Goal: Navigation & Orientation: Find specific page/section

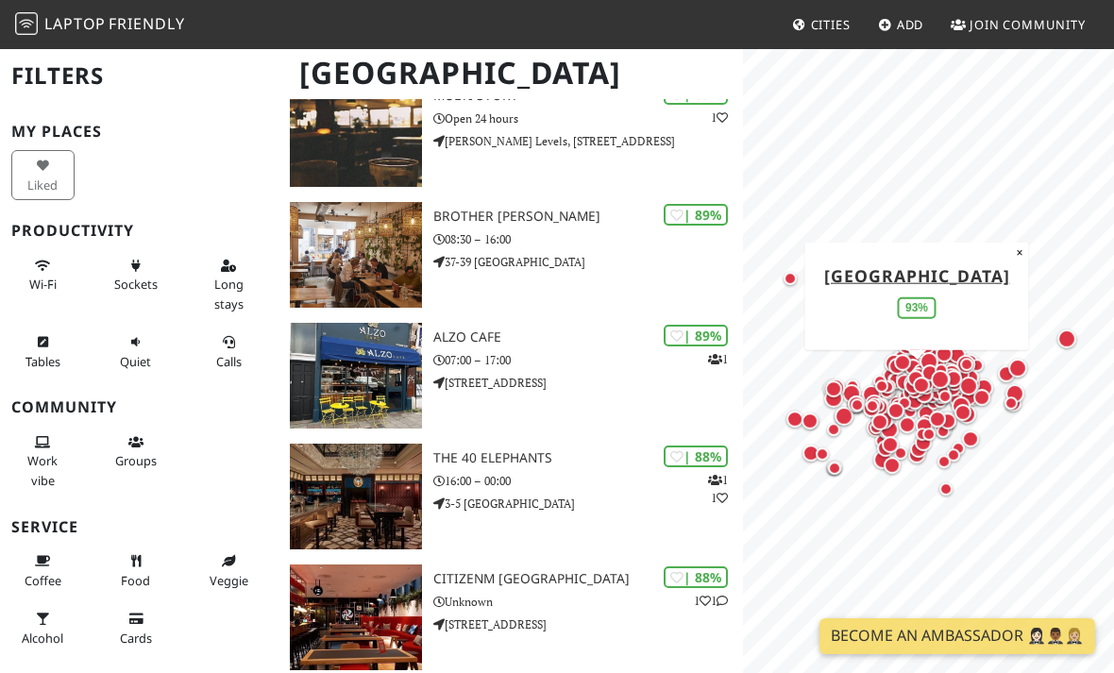
scroll to position [1605, 0]
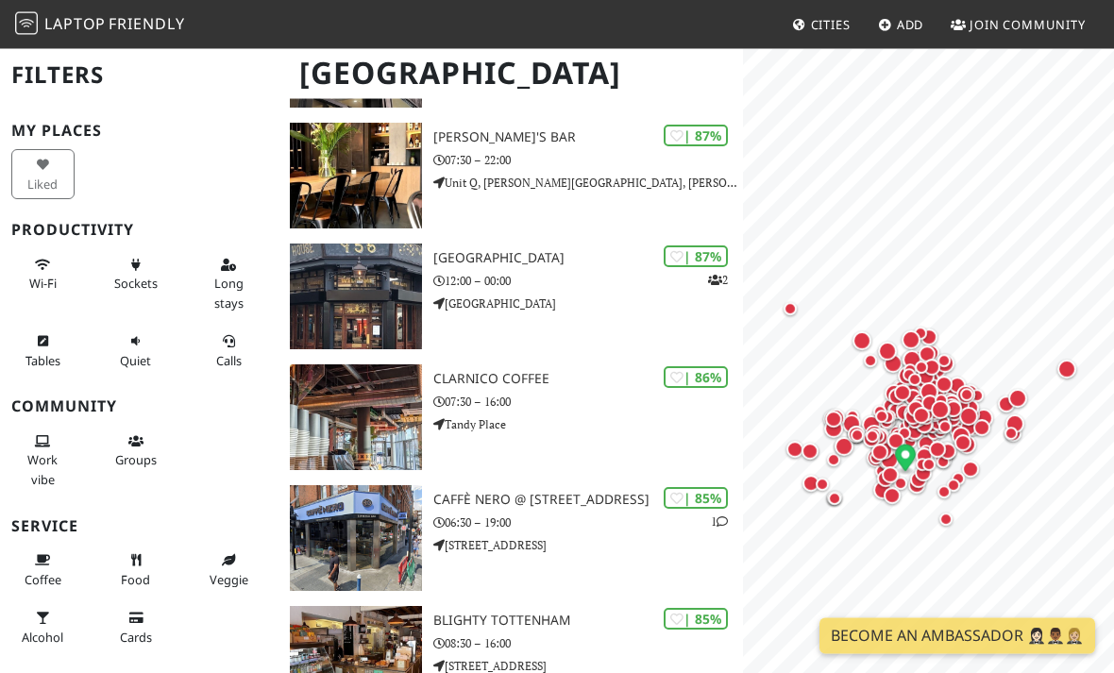
scroll to position [2774, 0]
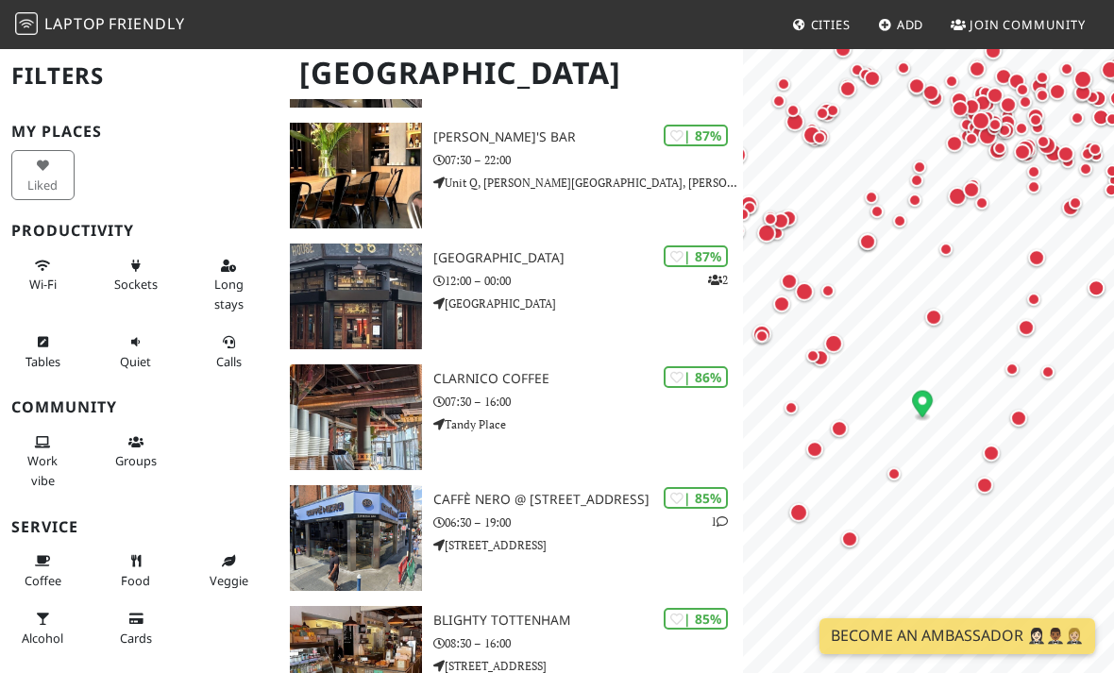
click at [896, 466] on div "Map marker" at bounding box center [894, 474] width 38 height 38
click at [982, 348] on button "×" at bounding box center [985, 342] width 18 height 21
click at [930, 319] on div "Map marker" at bounding box center [933, 317] width 17 height 17
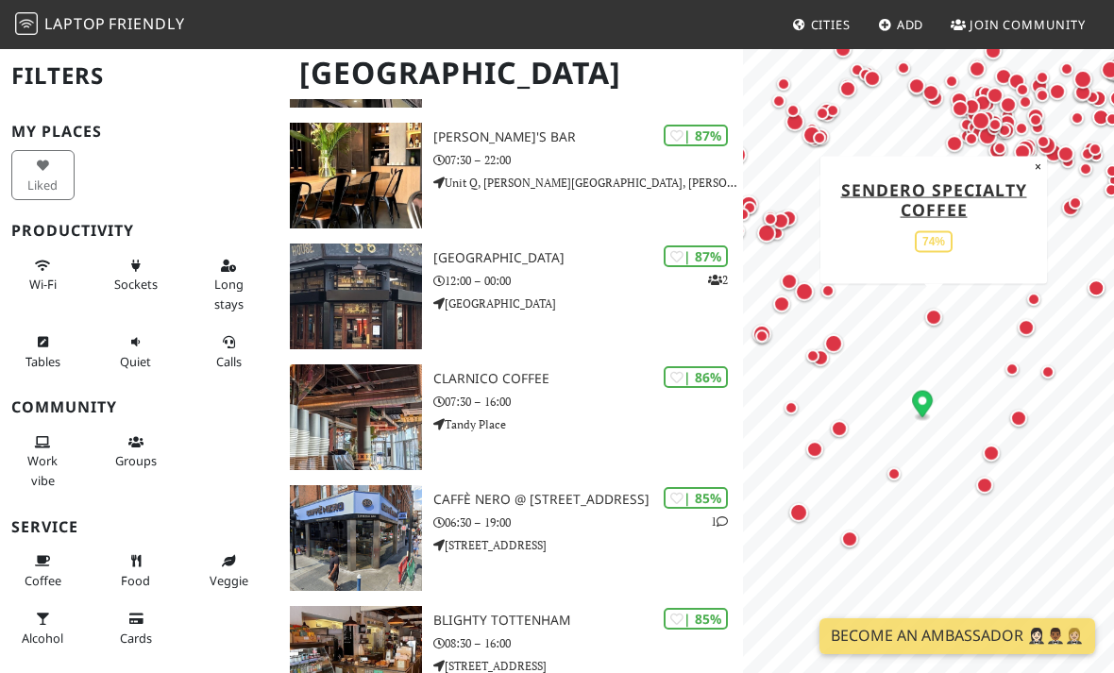
click at [833, 343] on div "Map marker" at bounding box center [833, 343] width 19 height 19
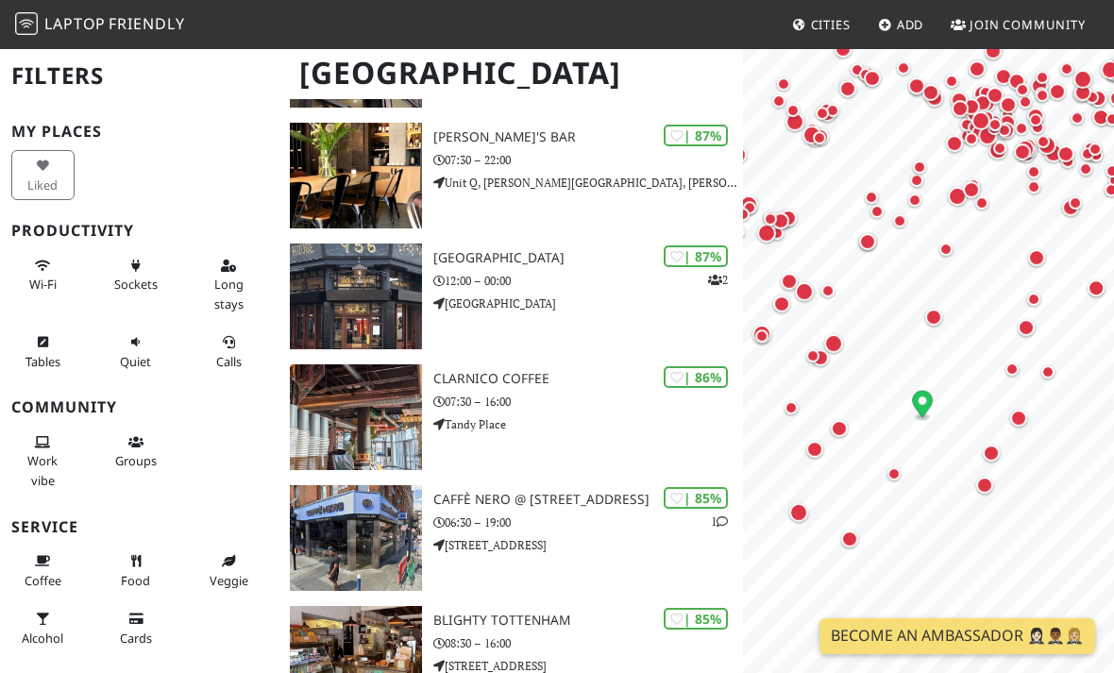
click at [842, 424] on div "Map marker" at bounding box center [839, 428] width 17 height 17
click at [1019, 410] on div "Map marker" at bounding box center [1018, 418] width 17 height 17
click at [993, 445] on div "Map marker" at bounding box center [991, 453] width 17 height 17
click at [992, 490] on div "Map marker" at bounding box center [984, 485] width 17 height 17
click at [1031, 326] on div "Map marker" at bounding box center [1026, 327] width 17 height 17
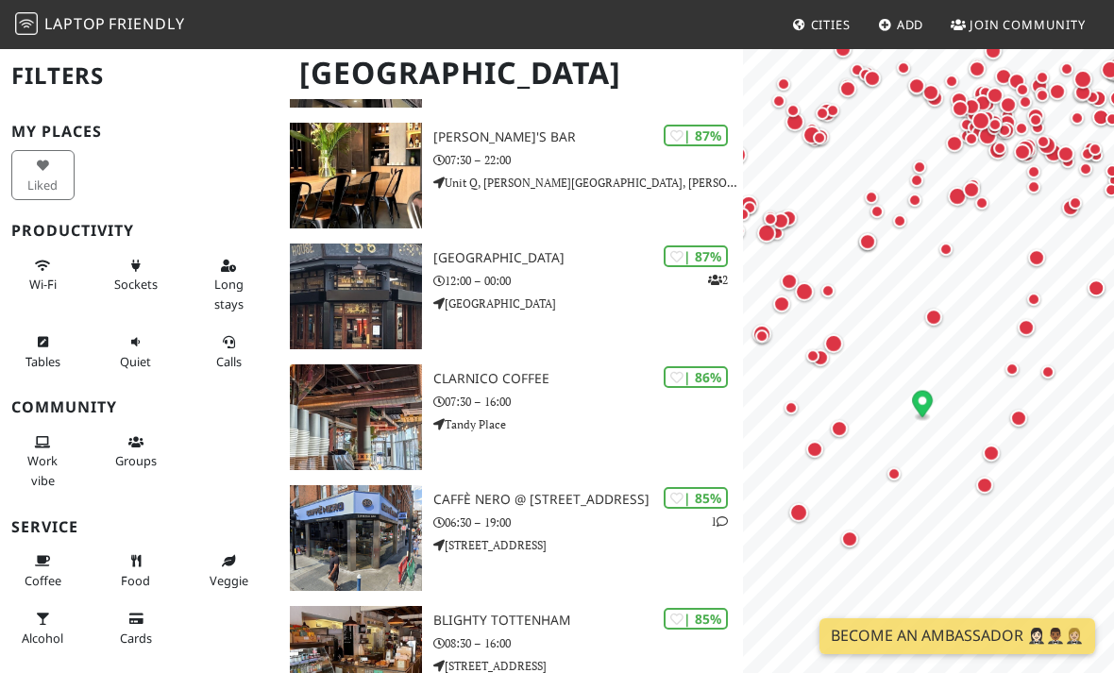
click at [1030, 260] on div "Map marker" at bounding box center [1036, 257] width 17 height 17
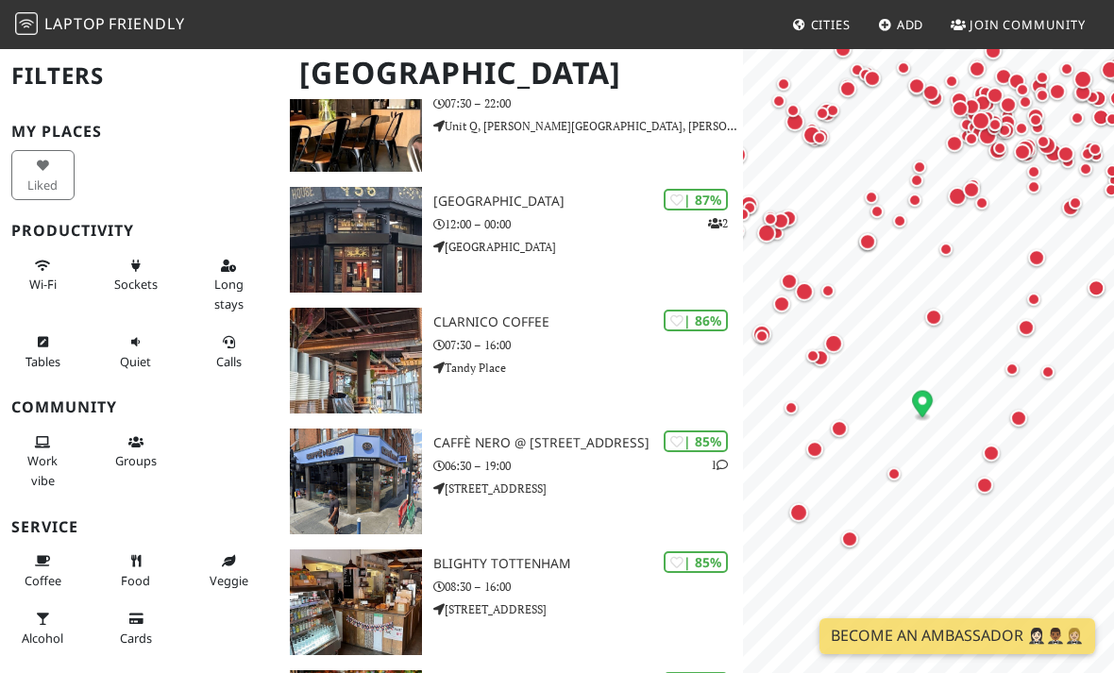
scroll to position [2834, 0]
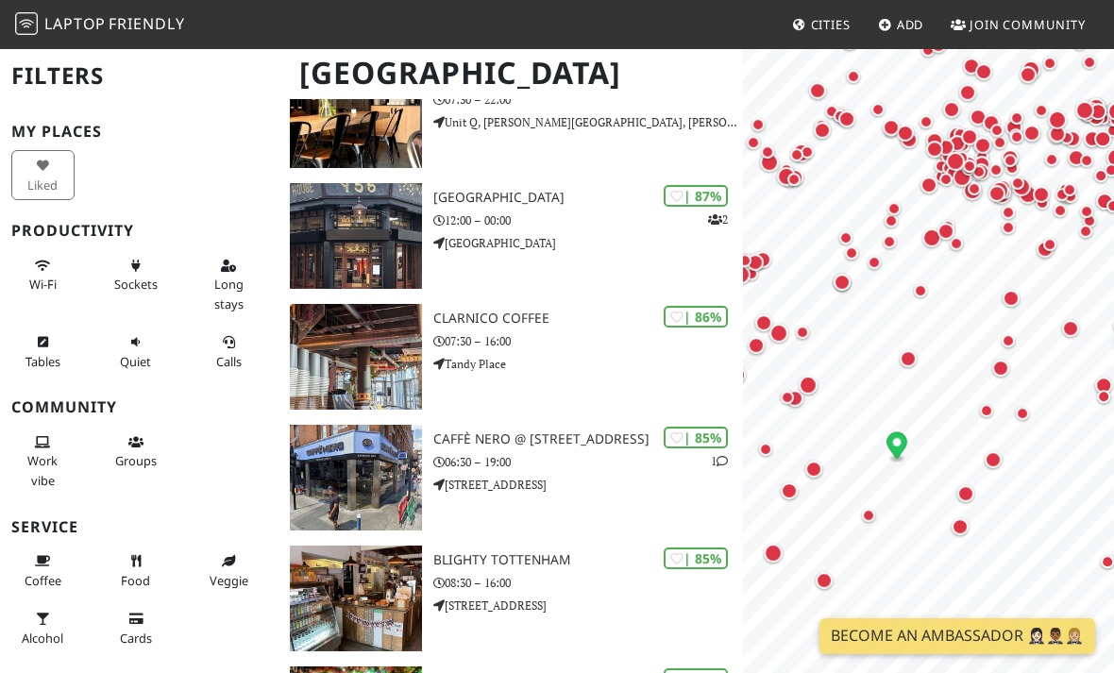
click at [920, 288] on div "Map marker" at bounding box center [920, 290] width 13 height 13
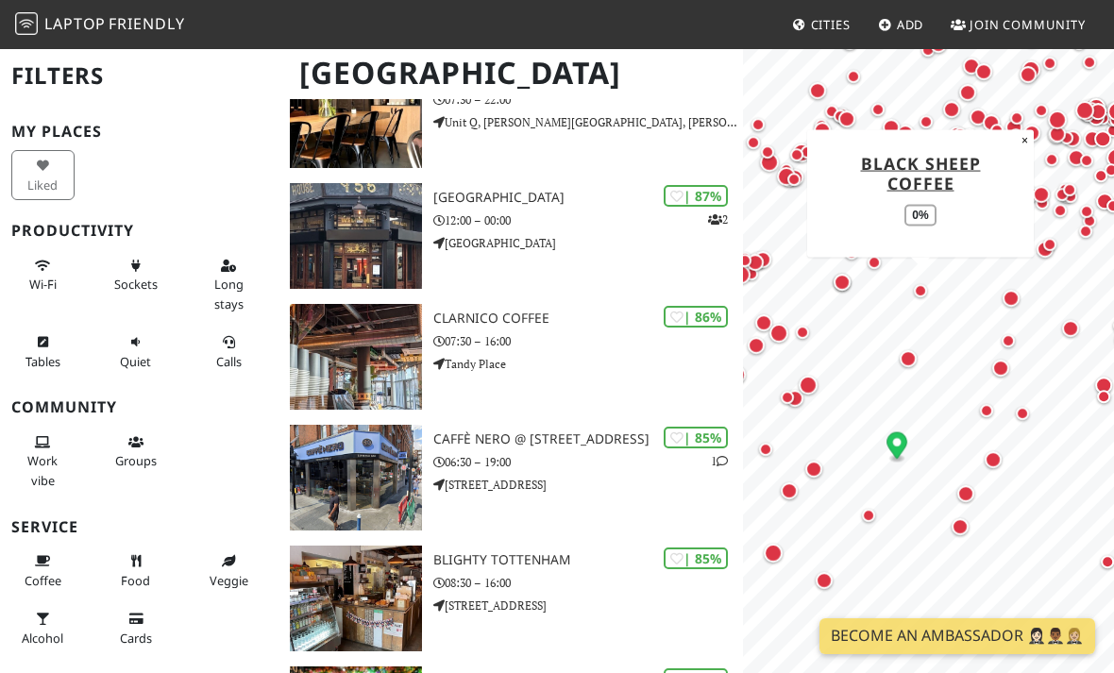
click at [1017, 300] on div "Map marker" at bounding box center [1011, 298] width 17 height 17
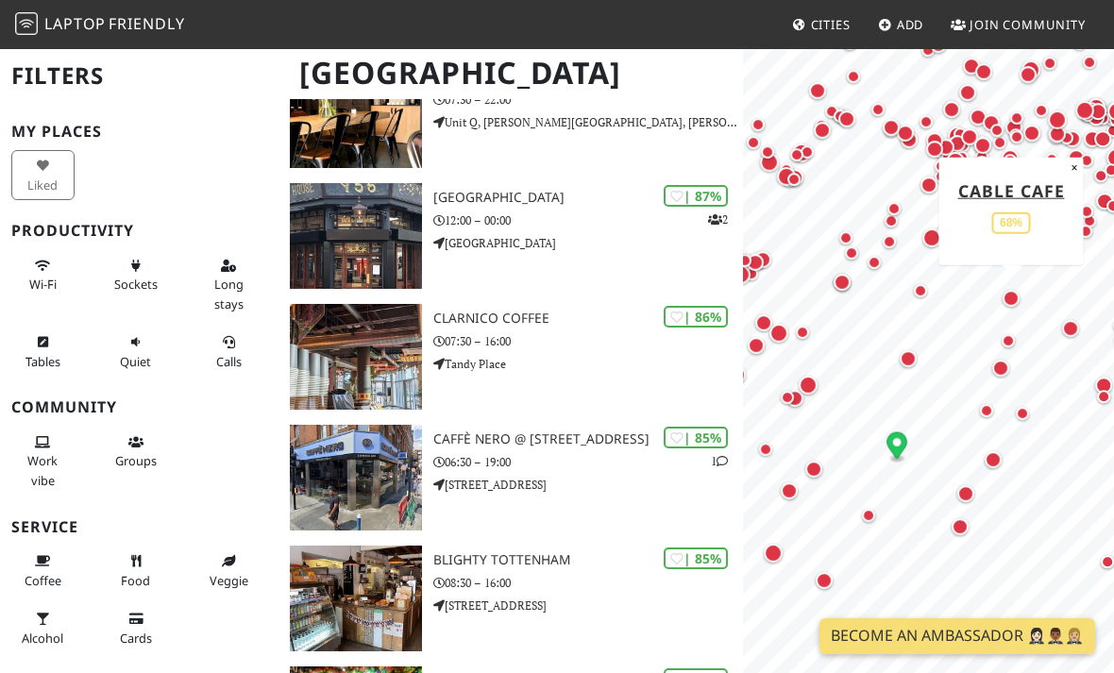
click at [1005, 360] on div "Map marker" at bounding box center [1001, 368] width 17 height 17
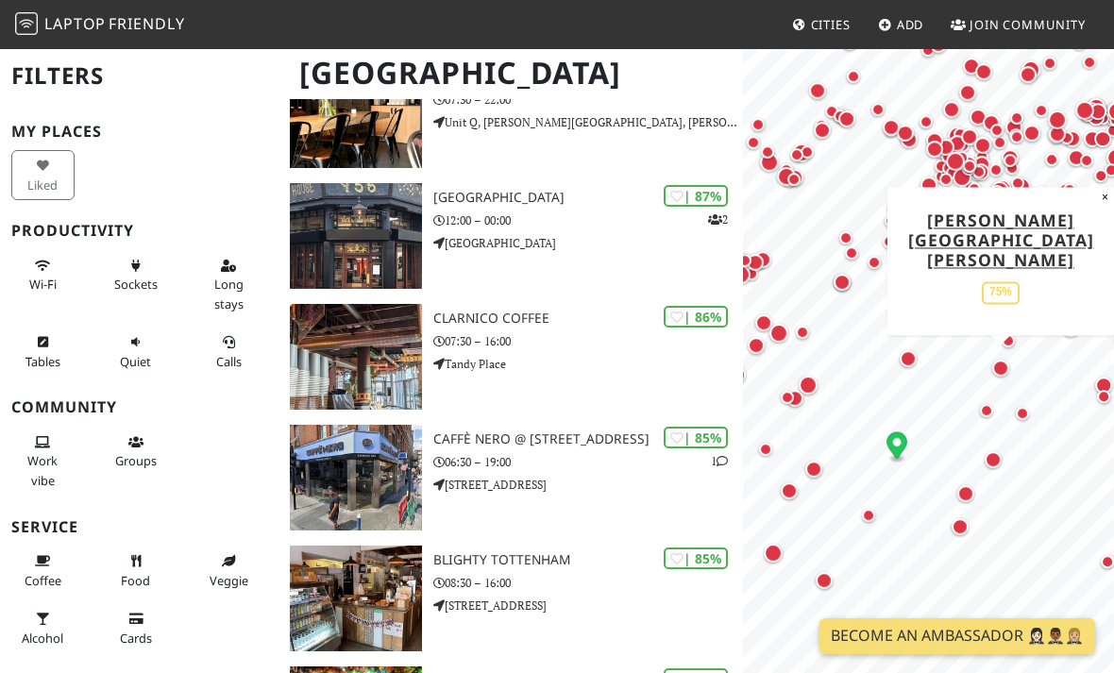
click at [816, 387] on div "Map marker" at bounding box center [808, 385] width 19 height 19
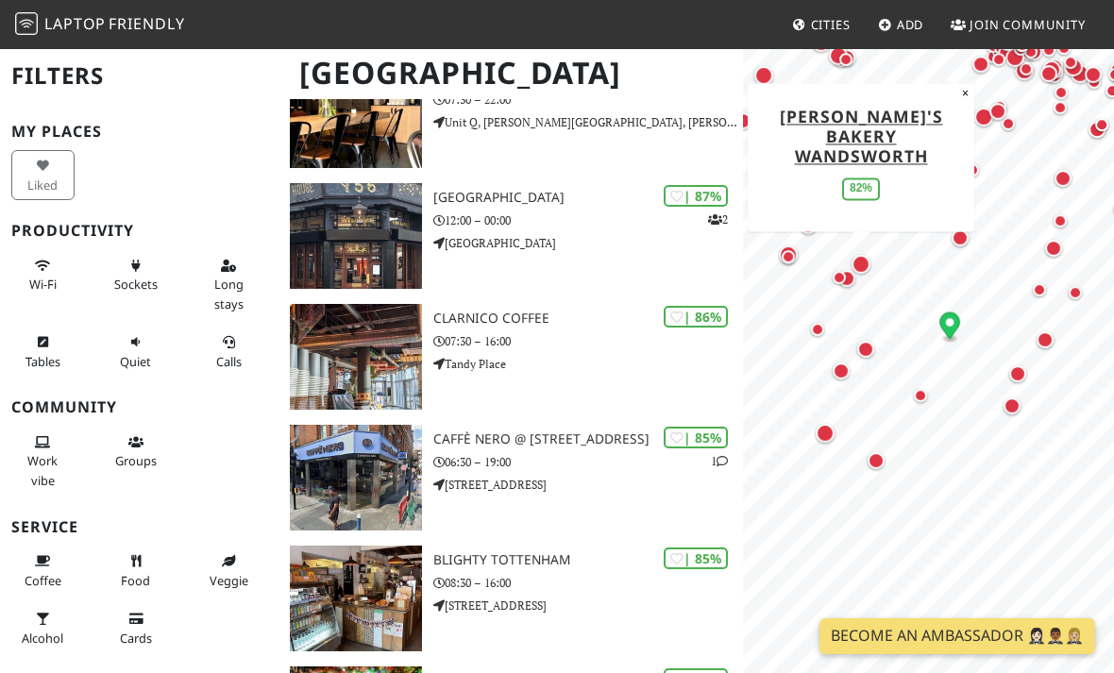
click at [881, 352] on div "Map marker" at bounding box center [866, 350] width 38 height 38
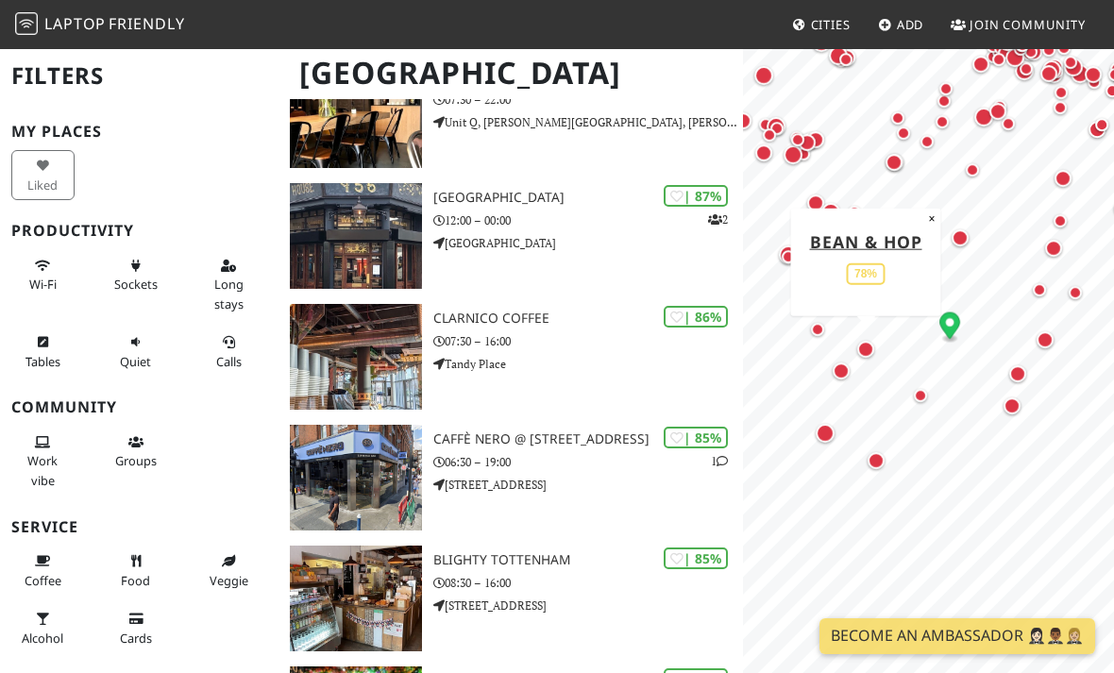
click at [847, 372] on div "Map marker" at bounding box center [841, 371] width 17 height 17
click at [1018, 417] on div "Map marker" at bounding box center [1012, 406] width 38 height 38
